Goal: Book appointment/travel/reservation

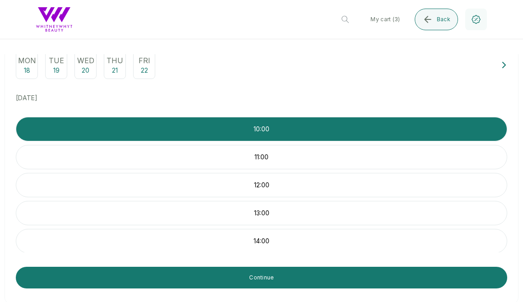
scroll to position [105, 0]
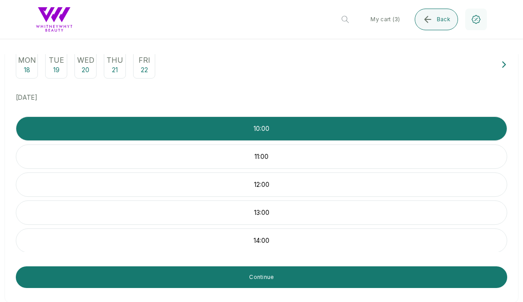
click at [294, 155] on p "11:00" at bounding box center [261, 156] width 490 height 9
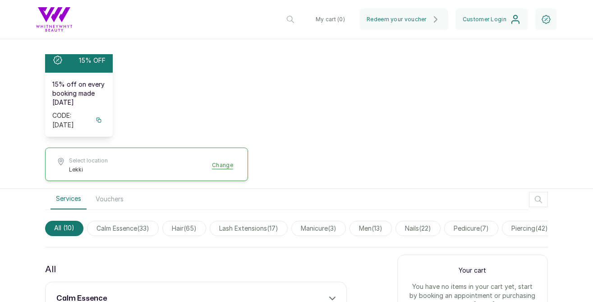
scroll to position [230, 0]
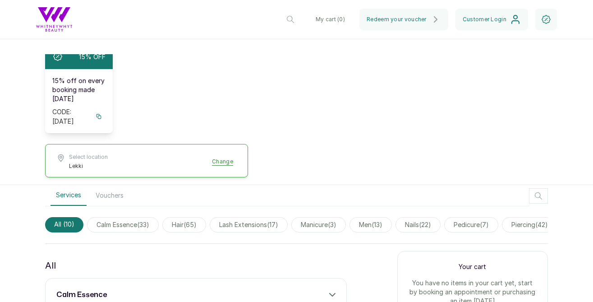
click at [96, 113] on icon at bounding box center [99, 116] width 6 height 6
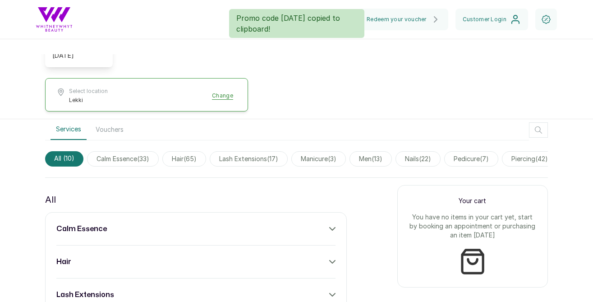
scroll to position [333, 0]
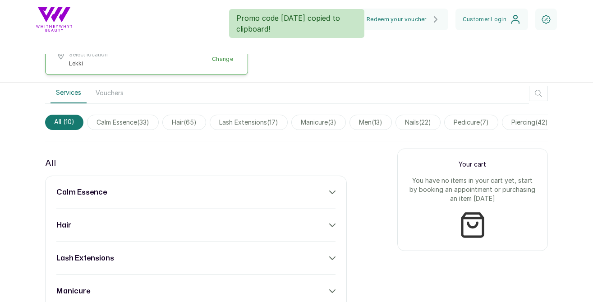
click at [271, 115] on span "lash extensions ( 17 )" at bounding box center [249, 122] width 78 height 15
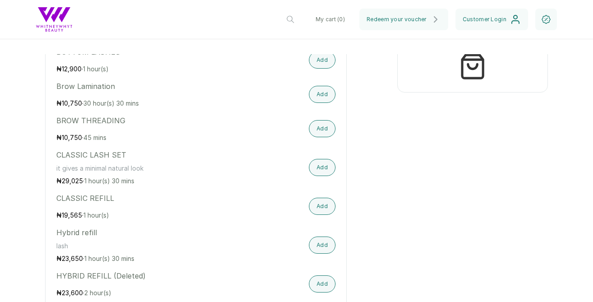
scroll to position [499, 0]
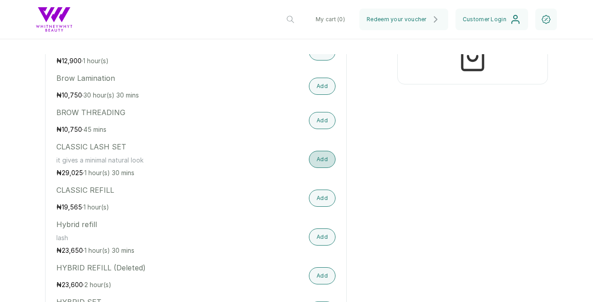
click at [317, 151] on button "Add" at bounding box center [322, 159] width 27 height 17
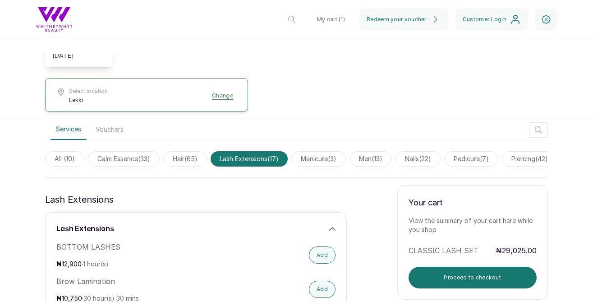
scroll to position [259, 0]
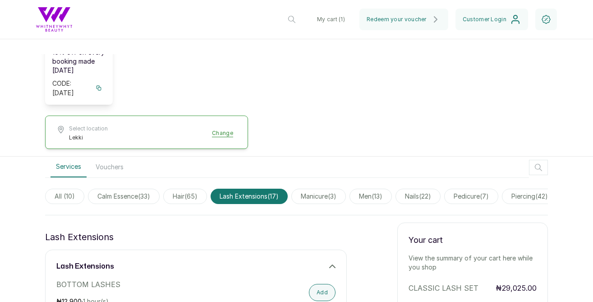
click at [422, 193] on span "nails ( 22 )" at bounding box center [417, 195] width 45 height 15
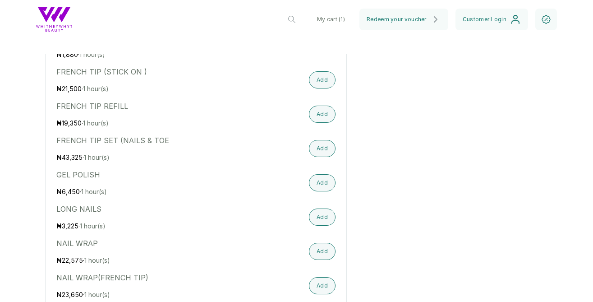
scroll to position [712, 0]
click at [325, 179] on button "Add" at bounding box center [322, 181] width 27 height 17
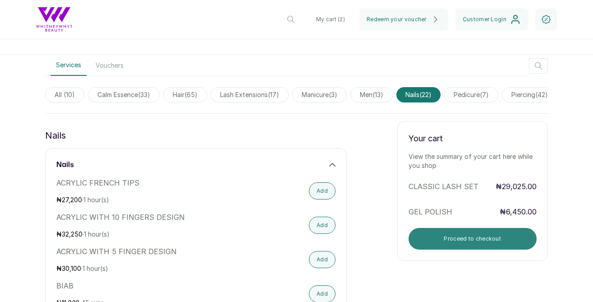
click at [441, 228] on button "Proceed to checkout" at bounding box center [473, 239] width 129 height 22
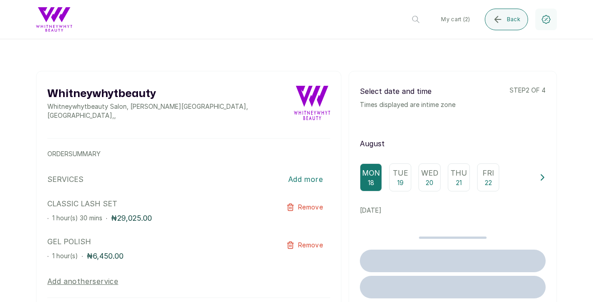
scroll to position [0, 0]
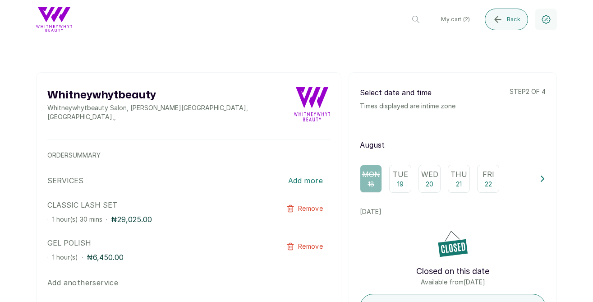
click at [544, 177] on icon at bounding box center [542, 178] width 6 height 6
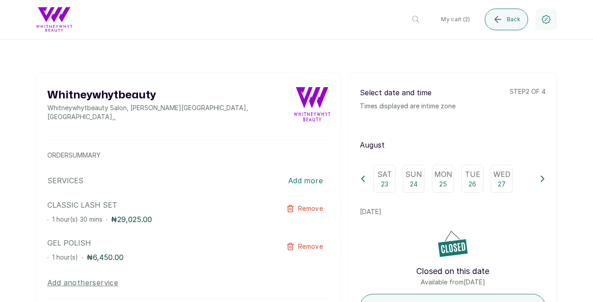
click at [388, 179] on p "23" at bounding box center [384, 183] width 7 height 9
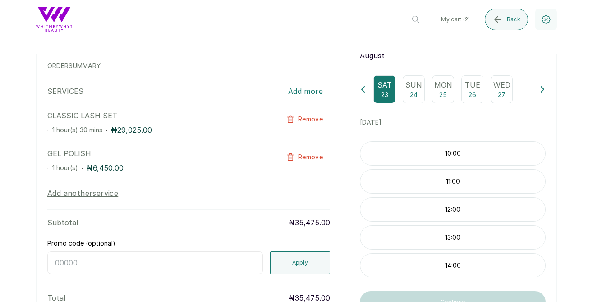
scroll to position [94, 0]
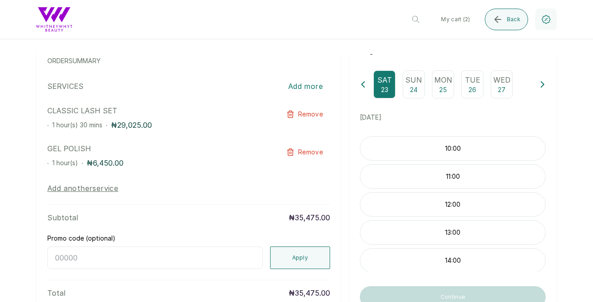
click at [457, 174] on p "11:00" at bounding box center [452, 176] width 185 height 9
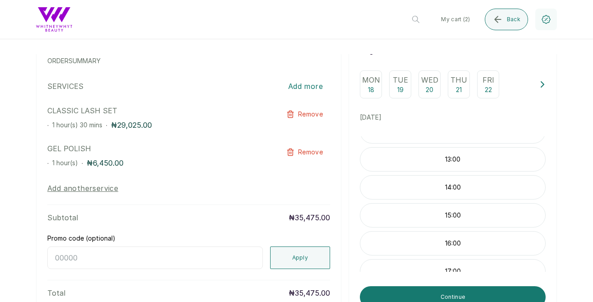
scroll to position [85, 0]
click at [174, 251] on input "Promo code (optional)" at bounding box center [155, 257] width 216 height 23
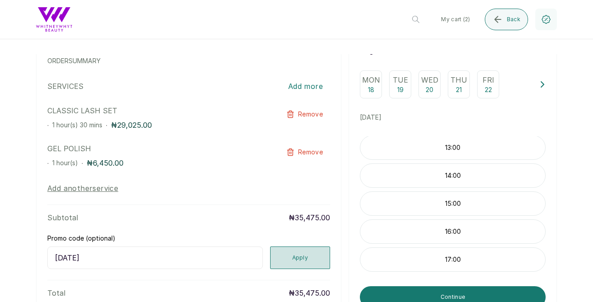
type input "monday"
click at [274, 246] on button "Apply" at bounding box center [300, 257] width 60 height 23
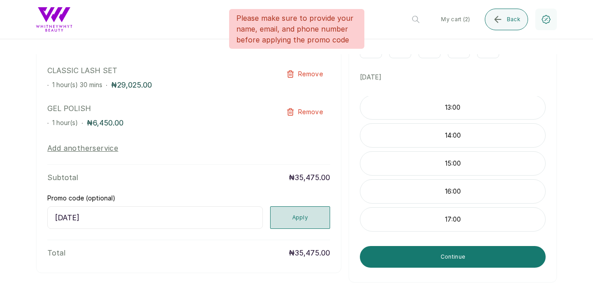
scroll to position [138, 0]
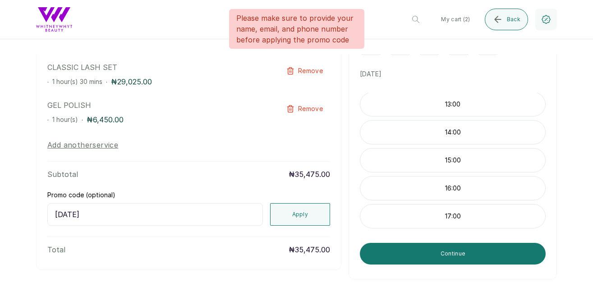
click at [72, 205] on input "monday" at bounding box center [155, 214] width 216 height 23
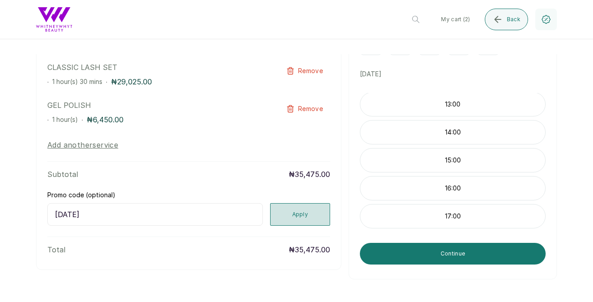
type input "MONDAY"
click at [291, 211] on button "Apply" at bounding box center [300, 214] width 60 height 23
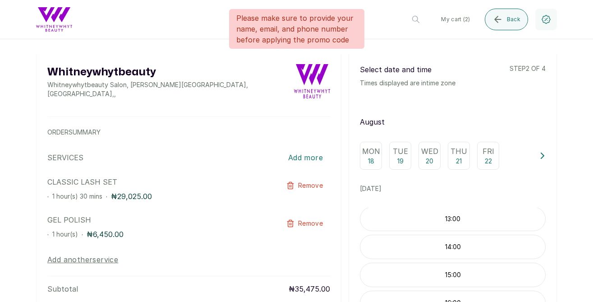
scroll to position [0, 0]
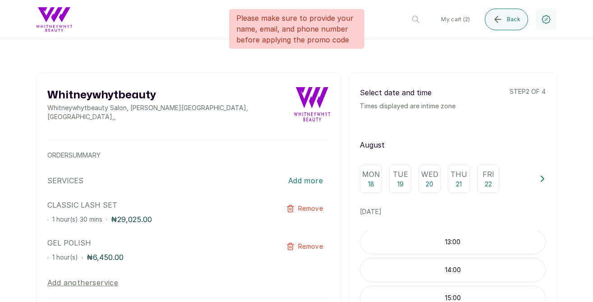
click at [144, 151] on p "ORDER SUMMARY" at bounding box center [188, 155] width 283 height 9
click at [258, 106] on div "Whitneywhytbeauty Whitneywhytbeauty Salon, Chris Madueke Drive, Lagos, Nigeria …" at bounding box center [188, 104] width 283 height 34
click at [505, 69] on div at bounding box center [296, 63] width 521 height 18
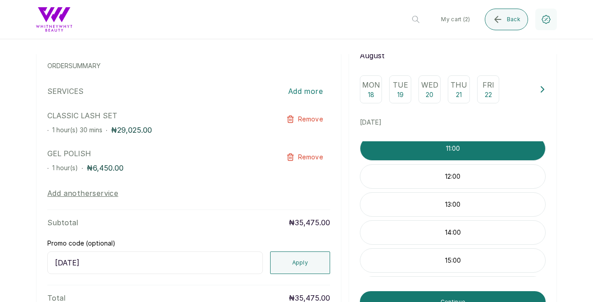
scroll to position [85, 0]
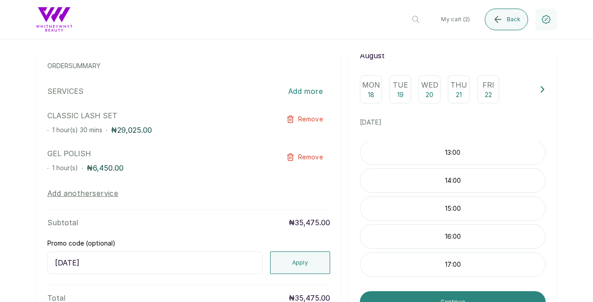
click at [446, 293] on button "Continue" at bounding box center [453, 302] width 186 height 22
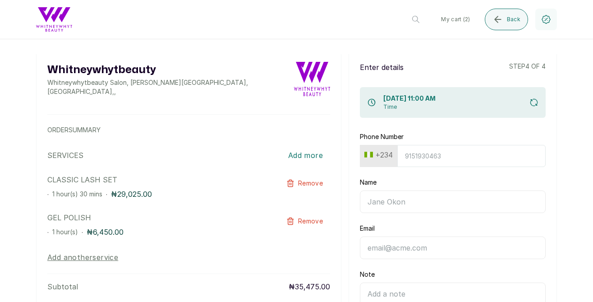
scroll to position [0, 0]
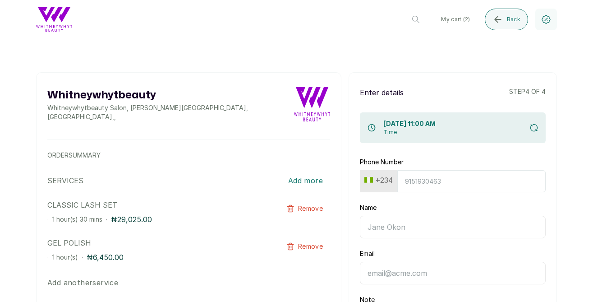
click at [451, 180] on input "Phone Number" at bounding box center [471, 181] width 148 height 22
type input "7438283239"
type input "Natasha Ibori"
type input "onatashaibori@gmail.com"
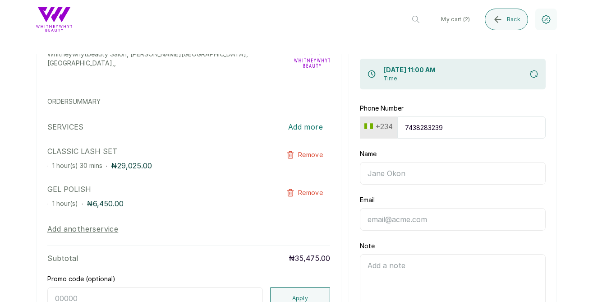
scroll to position [17, 0]
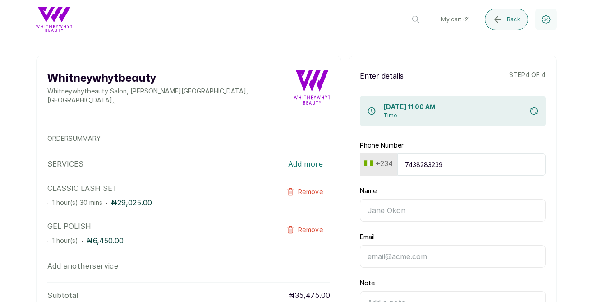
click at [427, 161] on input "7438283239" at bounding box center [471, 164] width 148 height 22
type input "8106823730"
type input "Natasha Uwana"
type input "onatashaibori@gmail.com"
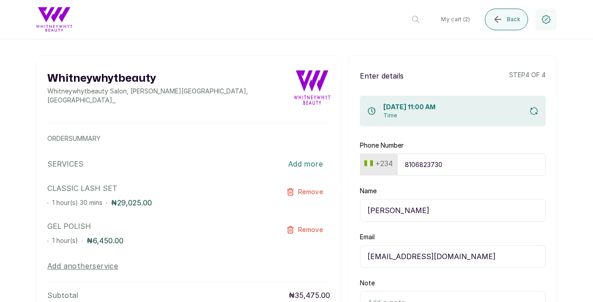
type input "8106823730"
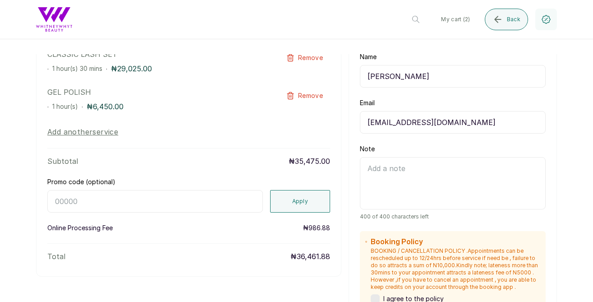
scroll to position [157, 0]
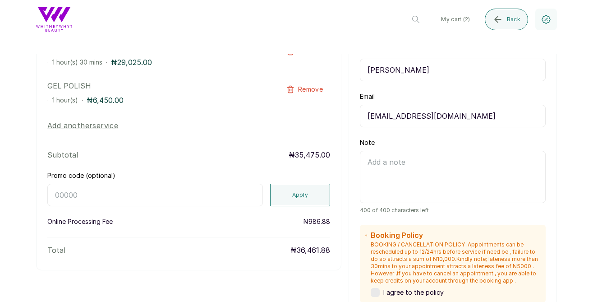
click at [251, 188] on input "Promo code (optional)" at bounding box center [155, 195] width 216 height 23
type input "MONDAY"
click at [299, 184] on button "Apply" at bounding box center [300, 195] width 60 height 23
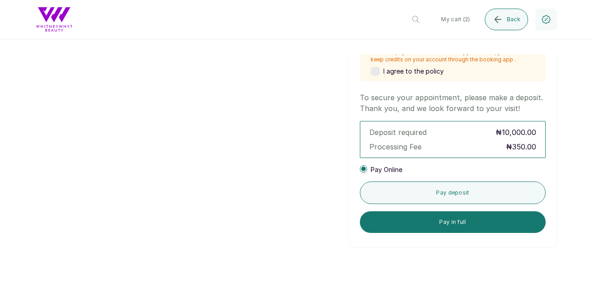
scroll to position [379, 0]
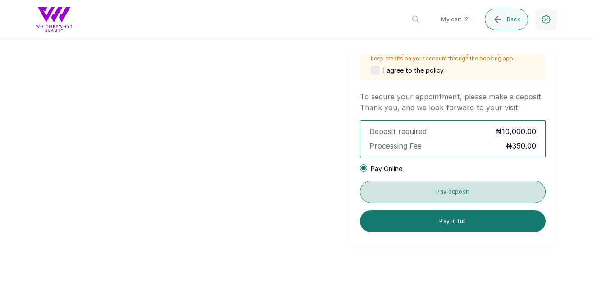
click at [380, 196] on button "Pay deposit" at bounding box center [453, 191] width 186 height 23
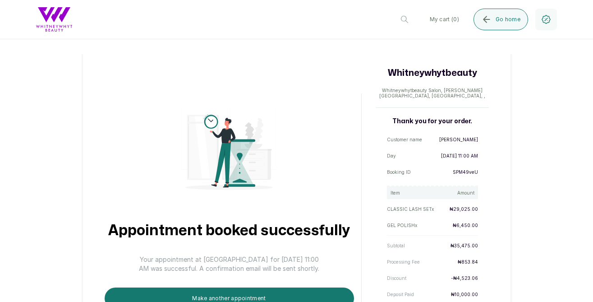
scroll to position [0, 0]
